Goal: Task Accomplishment & Management: Complete application form

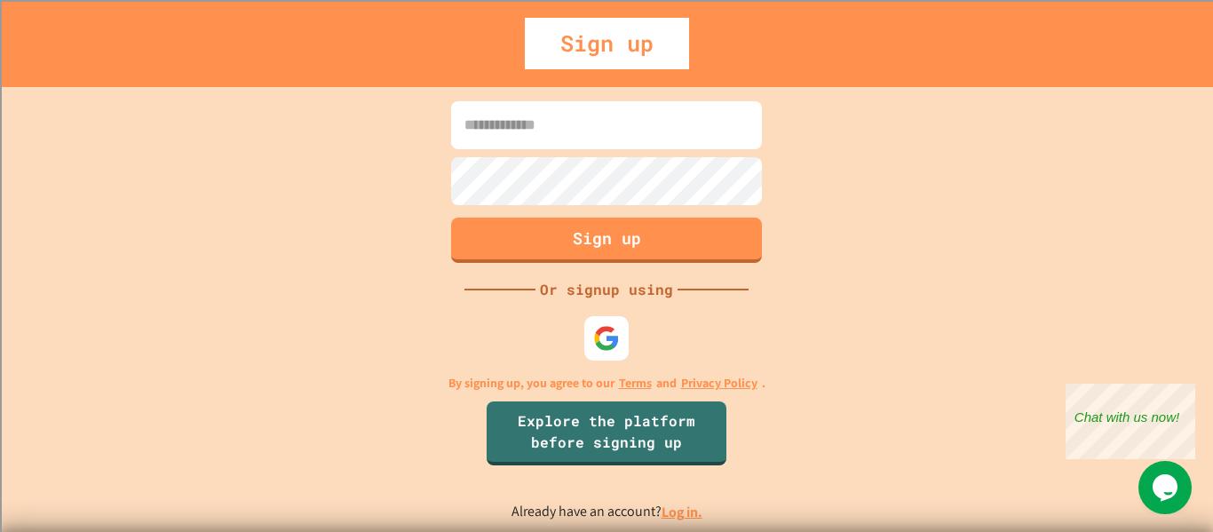
click at [617, 338] on img at bounding box center [606, 338] width 27 height 27
click at [907, 262] on div "Sign up Or signup using By signing up, you agree to our Terms and Privacy Polic…" at bounding box center [606, 309] width 1213 height 445
click at [596, 131] on input at bounding box center [606, 125] width 311 height 48
type input "**********"
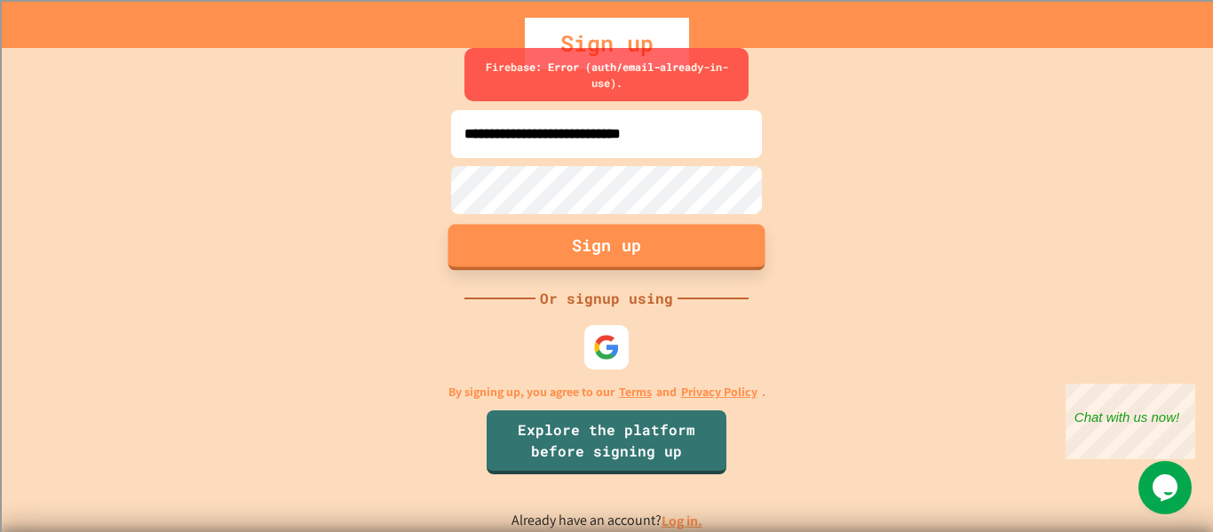
click at [677, 522] on link "Log in." at bounding box center [682, 521] width 41 height 19
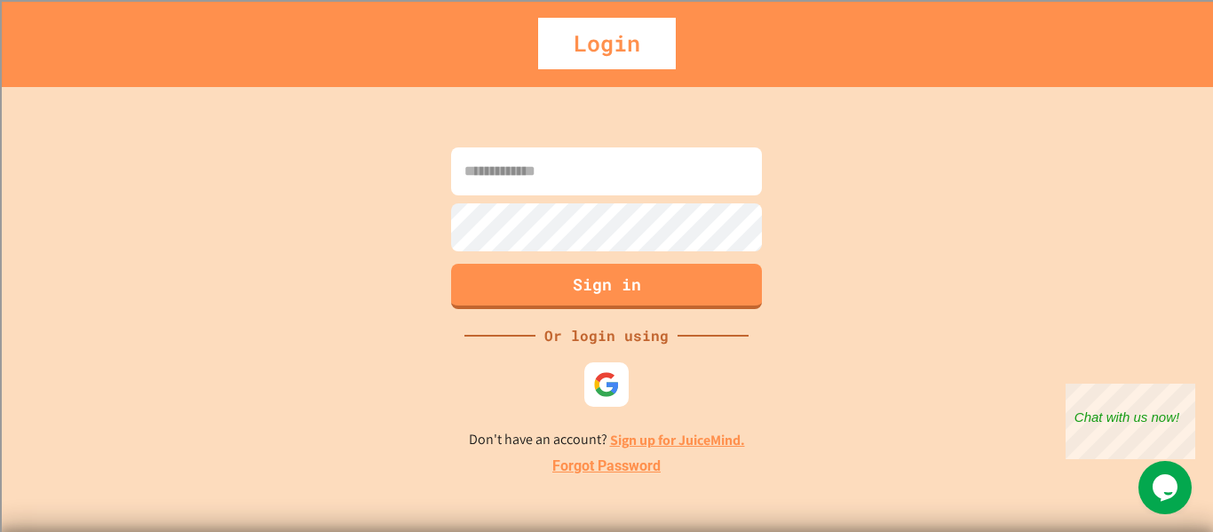
click at [648, 162] on input at bounding box center [606, 171] width 311 height 48
type input "**********"
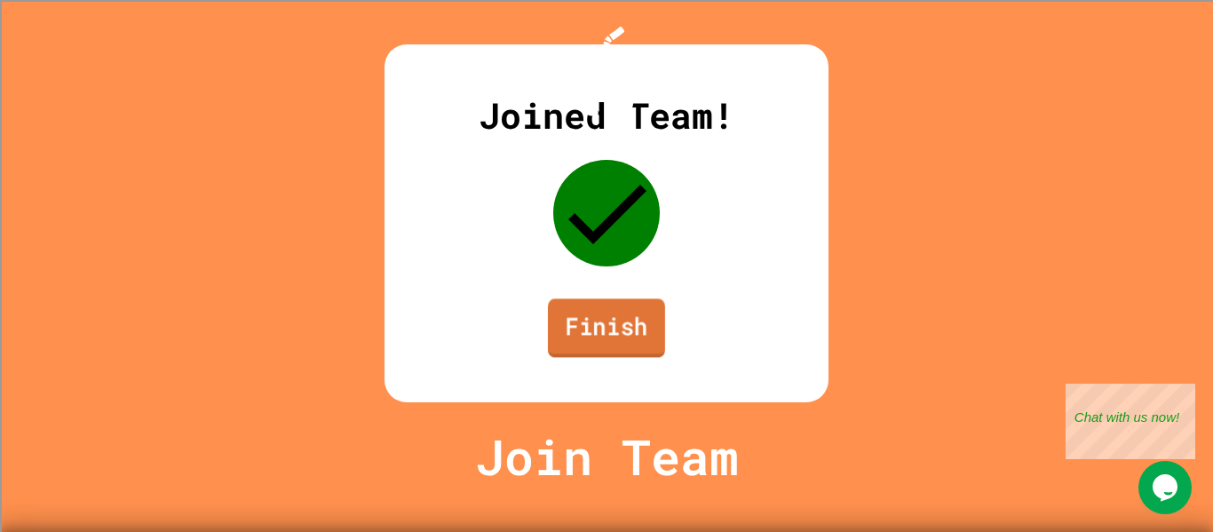
click at [619, 357] on link "Finish" at bounding box center [606, 327] width 117 height 59
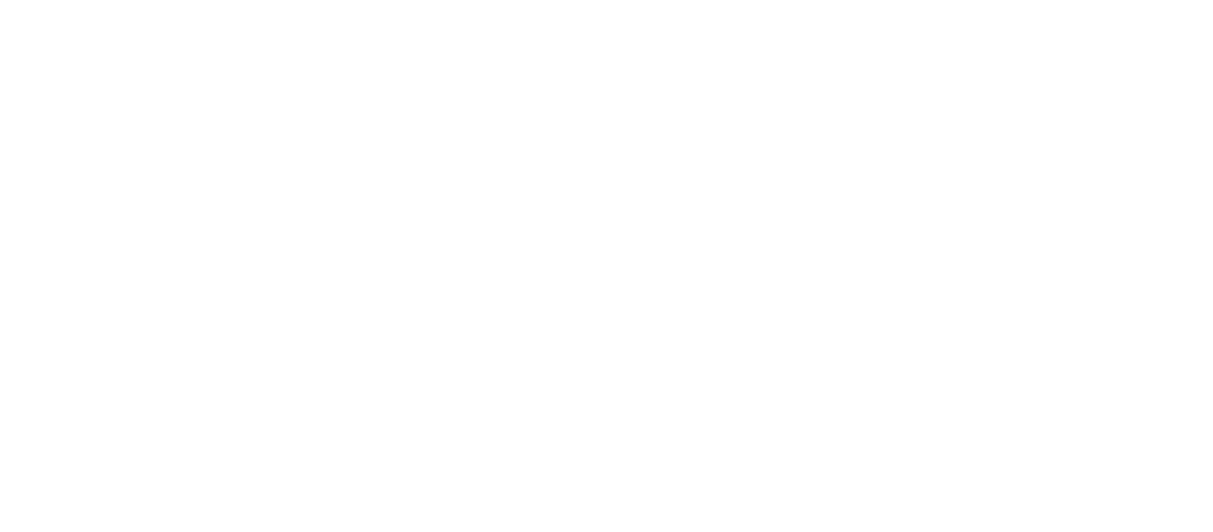
click at [619, 372] on div at bounding box center [606, 266] width 1213 height 532
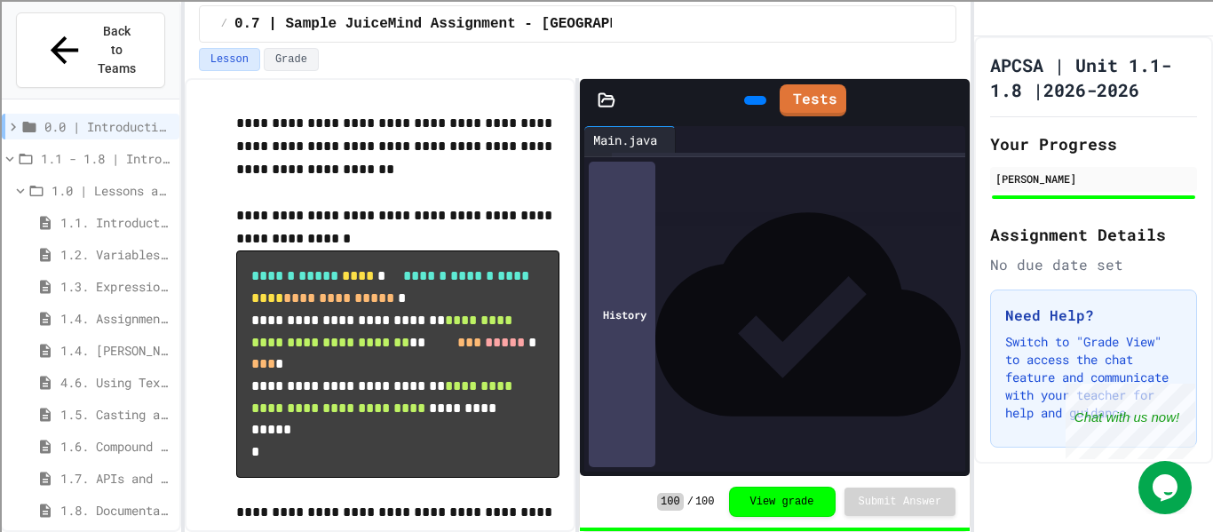
click at [111, 405] on span "1.5. Casting and Ranges of Values" at bounding box center [116, 414] width 112 height 19
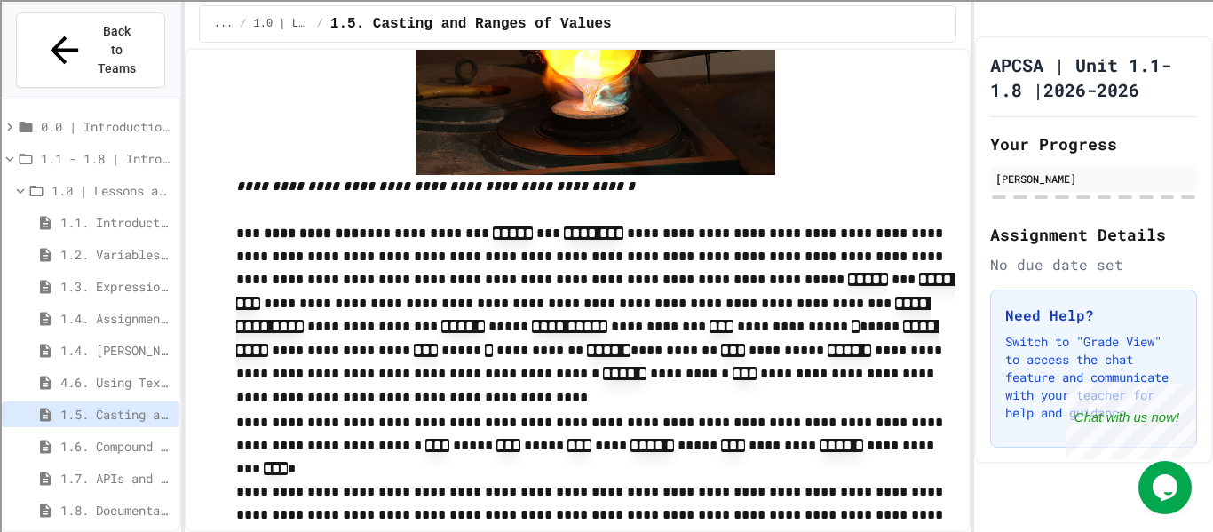
scroll to position [442, 0]
